Goal: Task Accomplishment & Management: Manage account settings

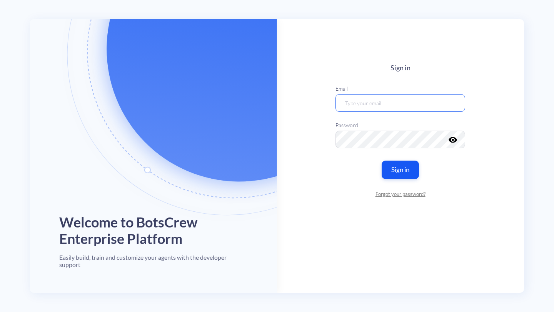
click at [392, 101] on input "email" at bounding box center [400, 103] width 130 height 18
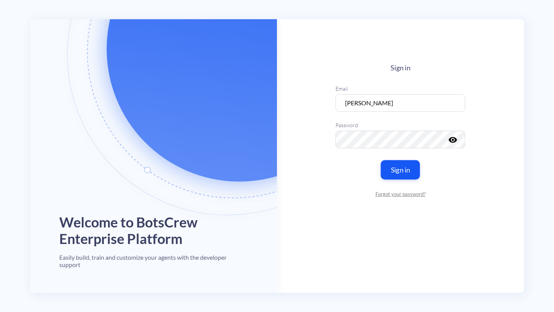
click at [405, 175] on button "Sign in" at bounding box center [400, 169] width 39 height 19
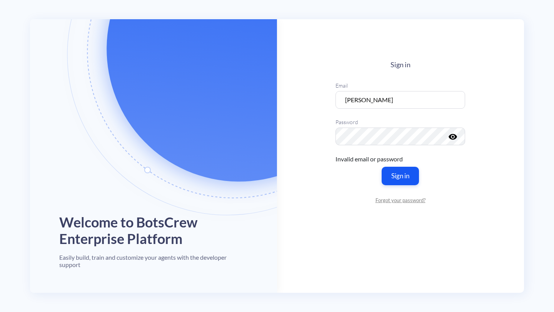
click at [456, 137] on icon "visibility" at bounding box center [452, 136] width 9 height 9
drag, startPoint x: 403, startPoint y: 105, endPoint x: 332, endPoint y: 101, distance: 71.3
click at [332, 101] on main "Sign in Email a Password visibility_off Invalid email or password Sign in Forgo…" at bounding box center [400, 156] width 247 height 274
click at [406, 72] on div "Sign in Email art Password visibility_off Invalid email or password Sign in For…" at bounding box center [400, 132] width 130 height 143
click at [371, 102] on input "arte" at bounding box center [400, 100] width 130 height 18
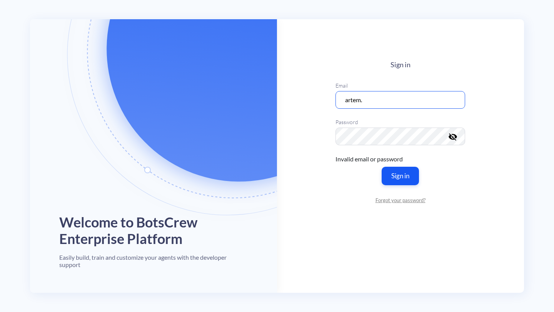
type input "[EMAIL_ADDRESS][DOMAIN_NAME]"
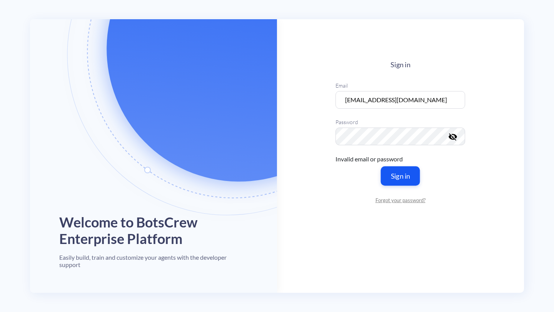
click at [397, 178] on button "Sign in" at bounding box center [400, 175] width 39 height 19
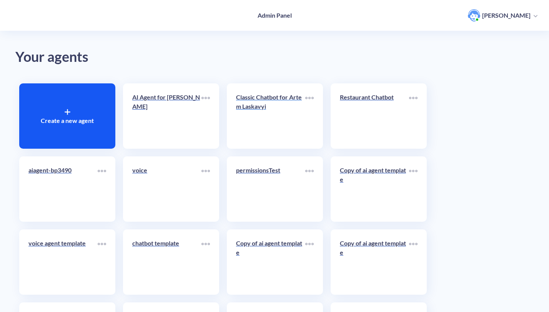
click at [268, 95] on p "Classic Chatbot for Artem Laskavyi" at bounding box center [270, 102] width 69 height 18
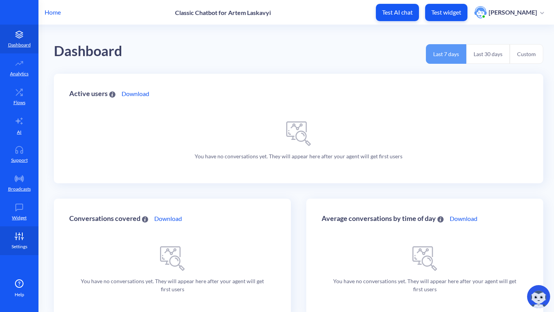
click at [17, 235] on icon at bounding box center [19, 237] width 15 height 8
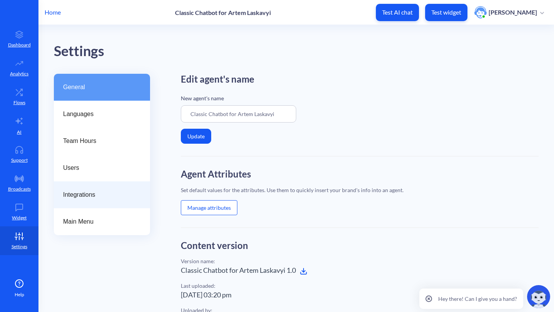
click at [91, 205] on div "Integrations" at bounding box center [102, 195] width 96 height 27
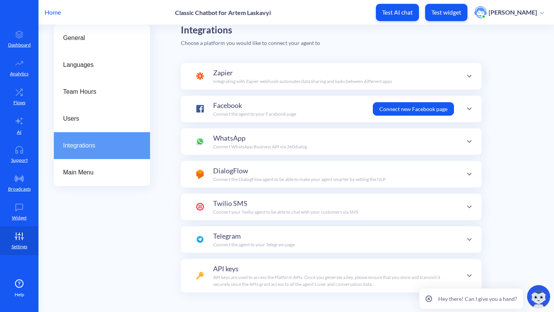
scroll to position [68, 0]
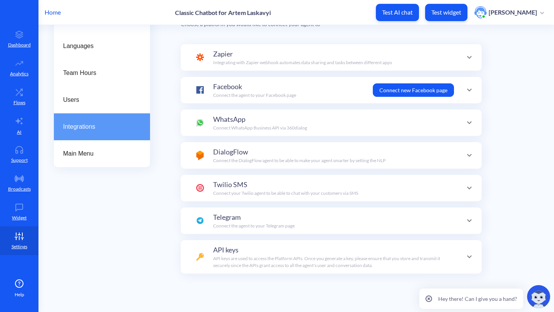
click at [113, 167] on div "General Languages Team Hours Users Integrations Main Menu" at bounding box center [102, 159] width 96 height 307
click at [109, 115] on div "Integrations" at bounding box center [102, 126] width 96 height 27
click at [101, 139] on div "Integrations" at bounding box center [102, 126] width 96 height 27
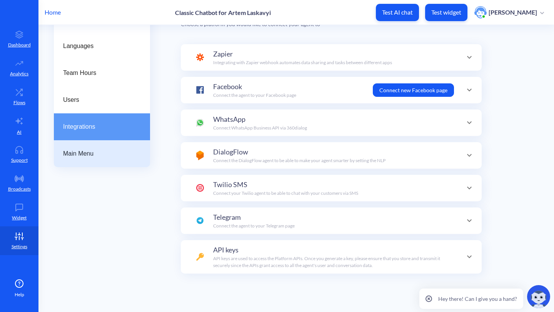
click at [101, 148] on div "Main Menu" at bounding box center [102, 153] width 96 height 27
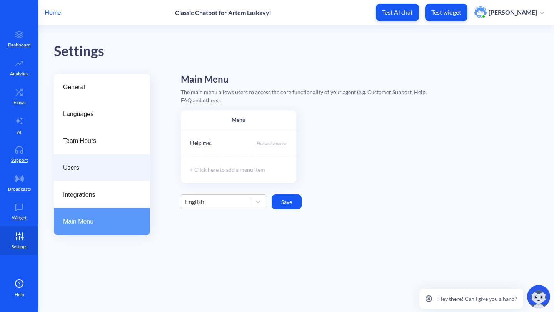
click at [104, 155] on div "Users" at bounding box center [102, 168] width 96 height 27
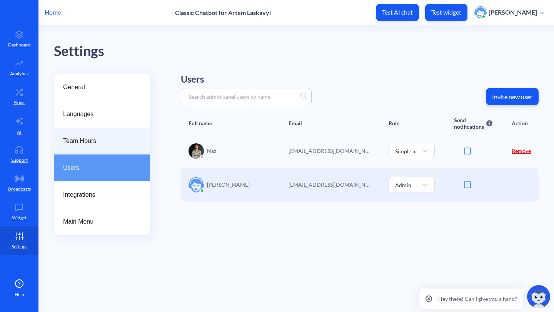
click at [107, 141] on span "Team Hours" at bounding box center [99, 141] width 72 height 9
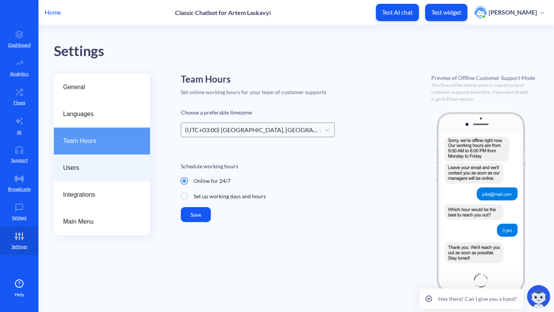
click at [99, 158] on div "Users" at bounding box center [102, 168] width 96 height 27
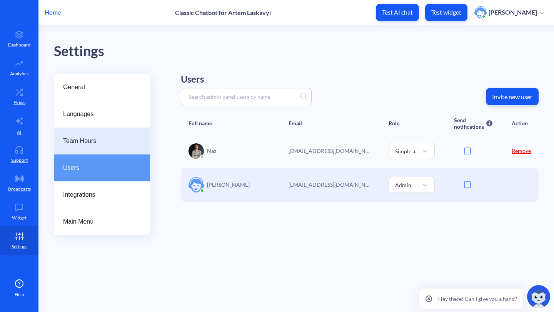
click at [110, 132] on div "Team Hours" at bounding box center [102, 141] width 96 height 27
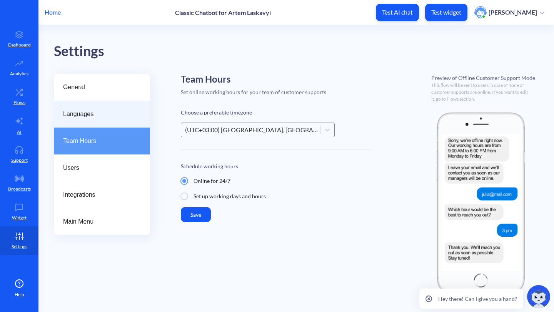
click at [116, 106] on div "Languages" at bounding box center [102, 114] width 96 height 27
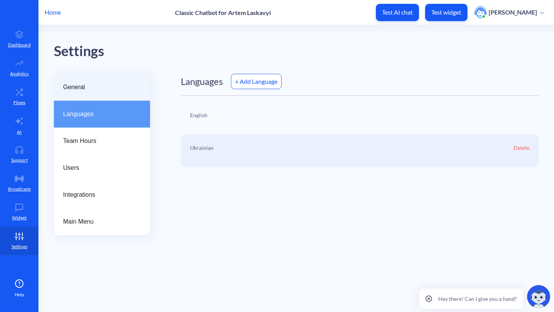
click at [117, 98] on div "General" at bounding box center [102, 87] width 96 height 27
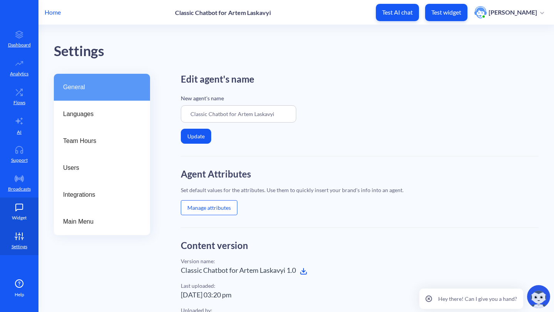
click at [32, 218] on link "Widget" at bounding box center [19, 212] width 38 height 29
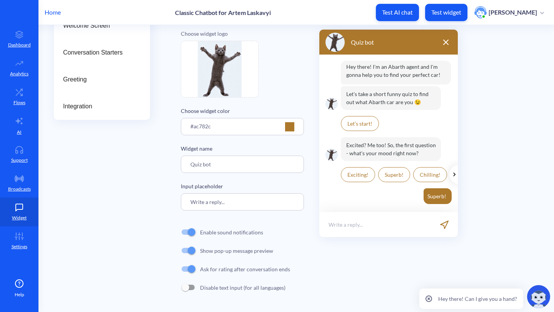
scroll to position [15, 0]
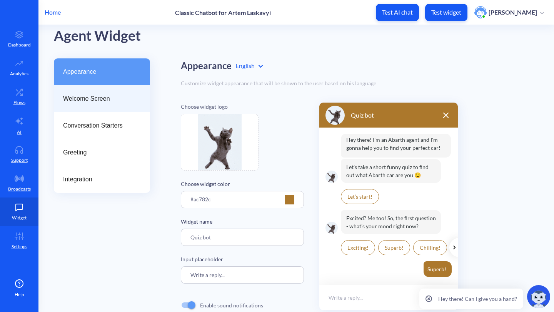
click at [132, 100] on span "Welcome Screen" at bounding box center [99, 98] width 72 height 9
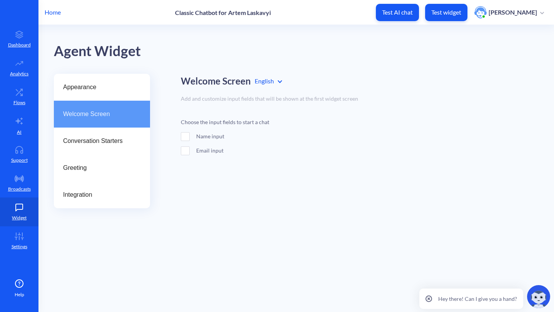
click at [126, 124] on div "Welcome Screen" at bounding box center [102, 114] width 96 height 27
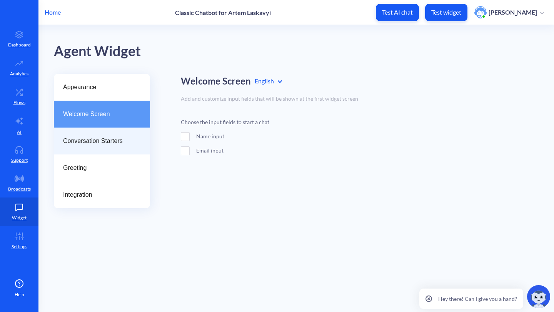
click at [118, 154] on div "Conversation Starters" at bounding box center [102, 141] width 96 height 27
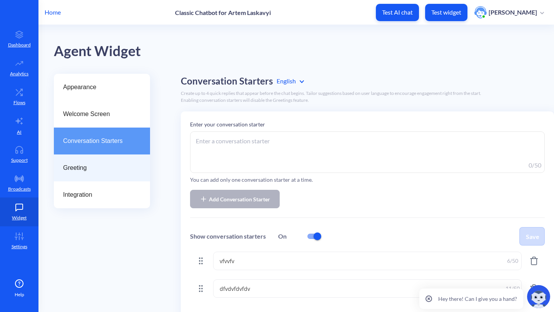
click at [118, 177] on div "Greeting" at bounding box center [102, 168] width 96 height 27
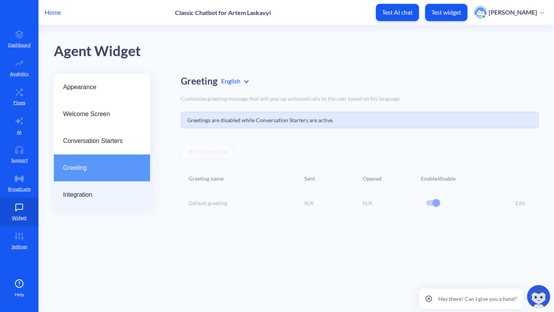
click at [118, 190] on span "Integration" at bounding box center [99, 194] width 72 height 9
